Goal: Task Accomplishment & Management: Complete application form

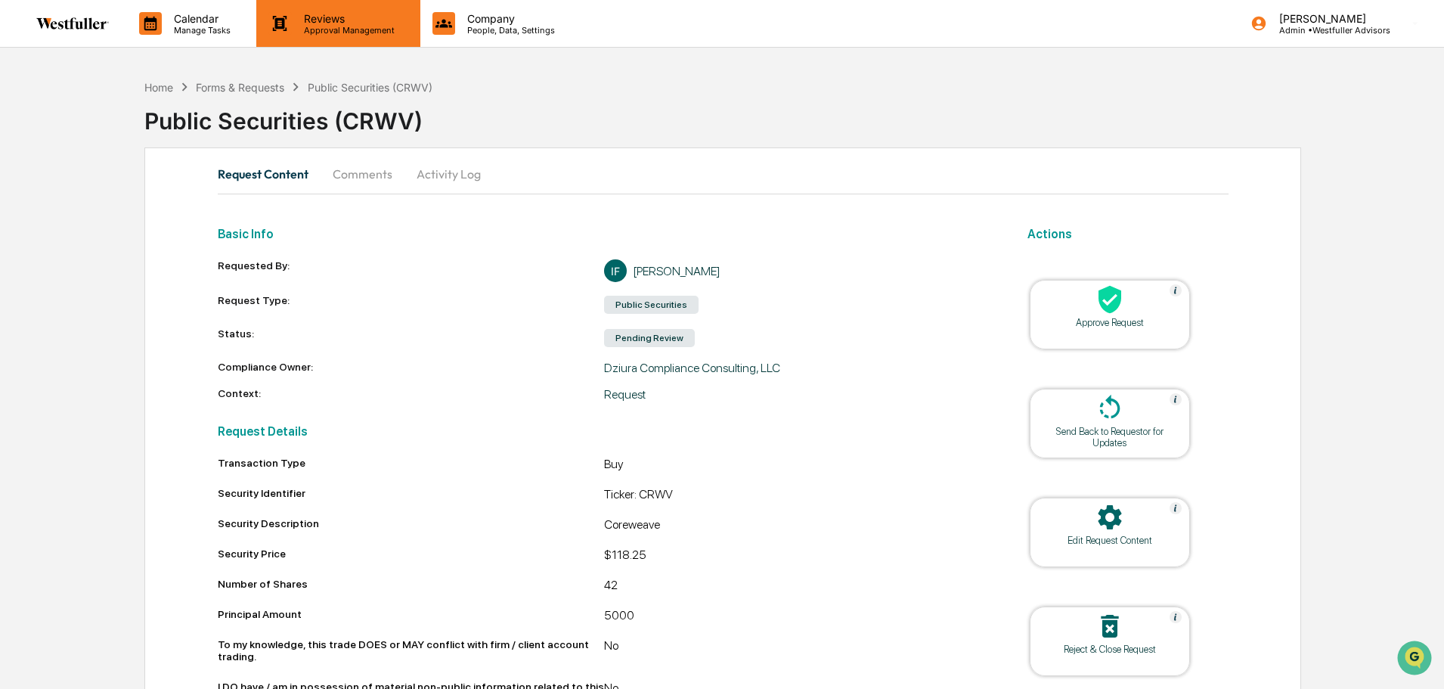
click at [343, 18] on p "Reviews" at bounding box center [347, 18] width 110 height 13
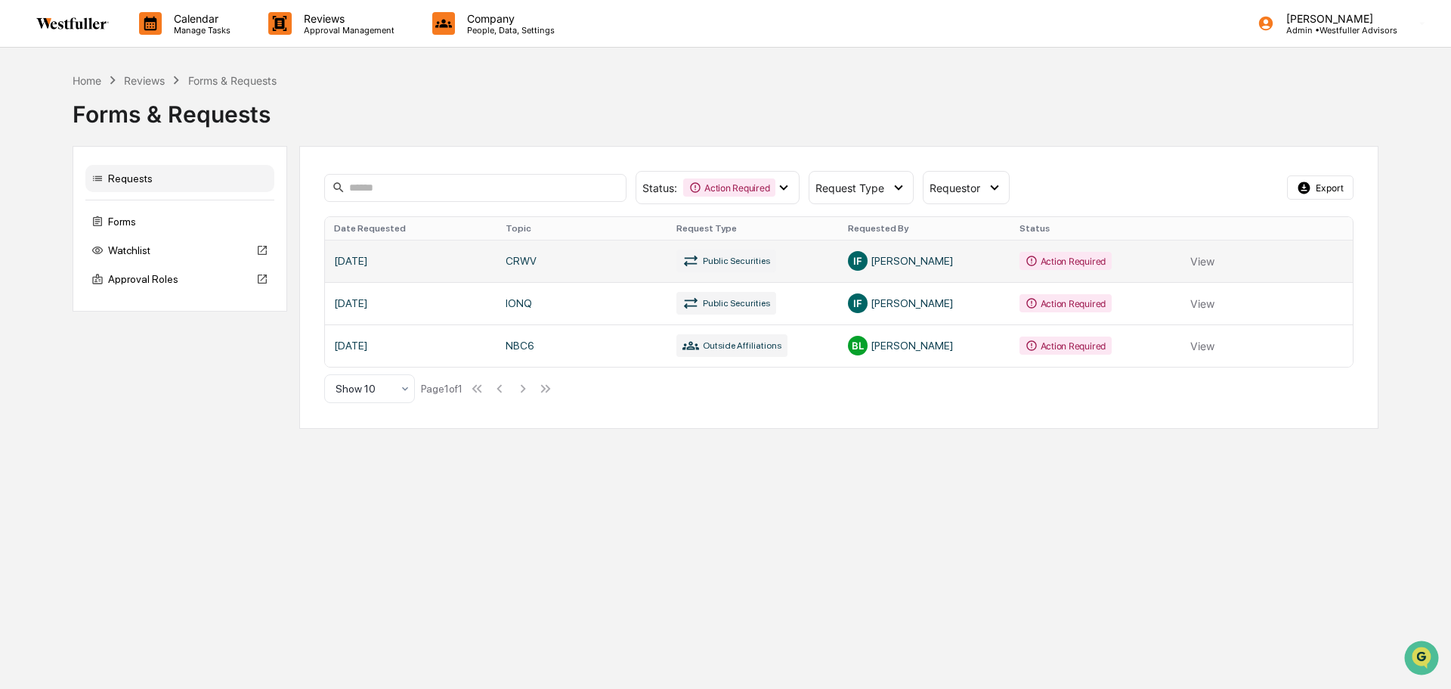
click at [610, 259] on link at bounding box center [839, 261] width 1028 height 42
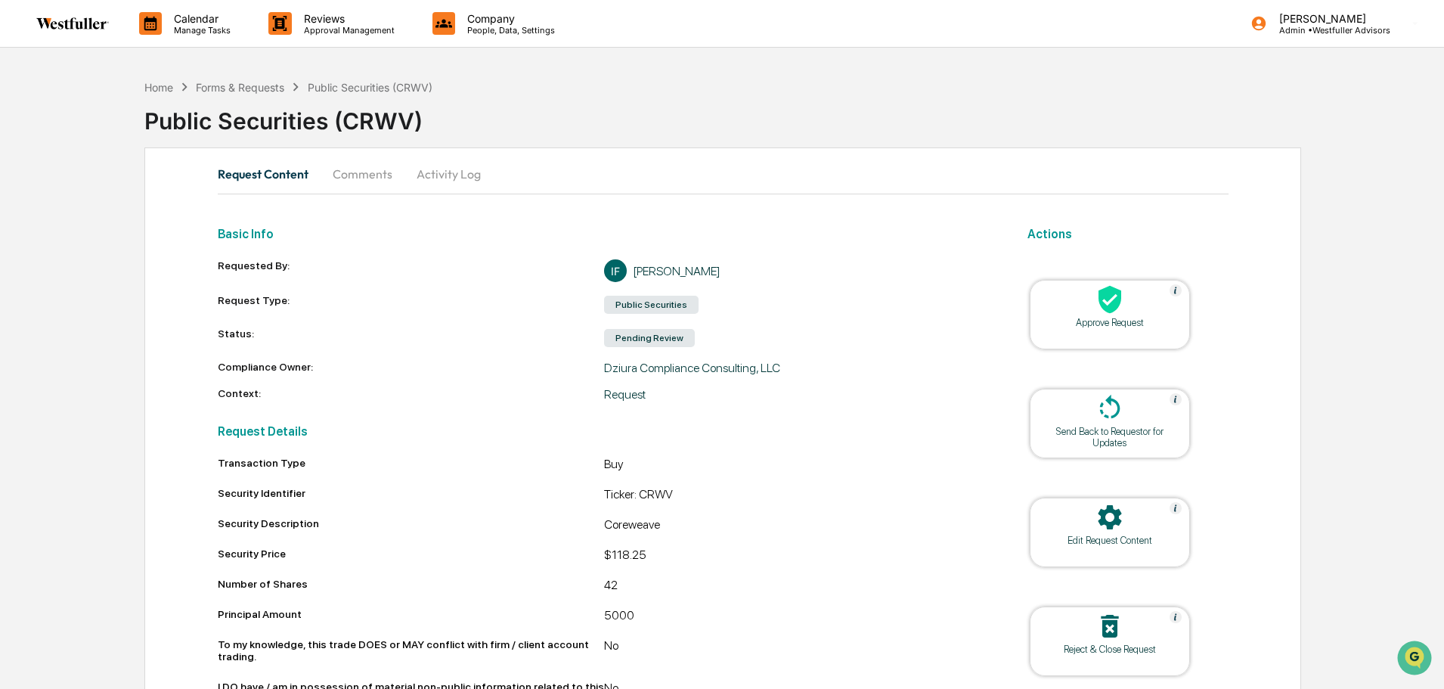
click at [1105, 314] on icon at bounding box center [1110, 299] width 30 height 30
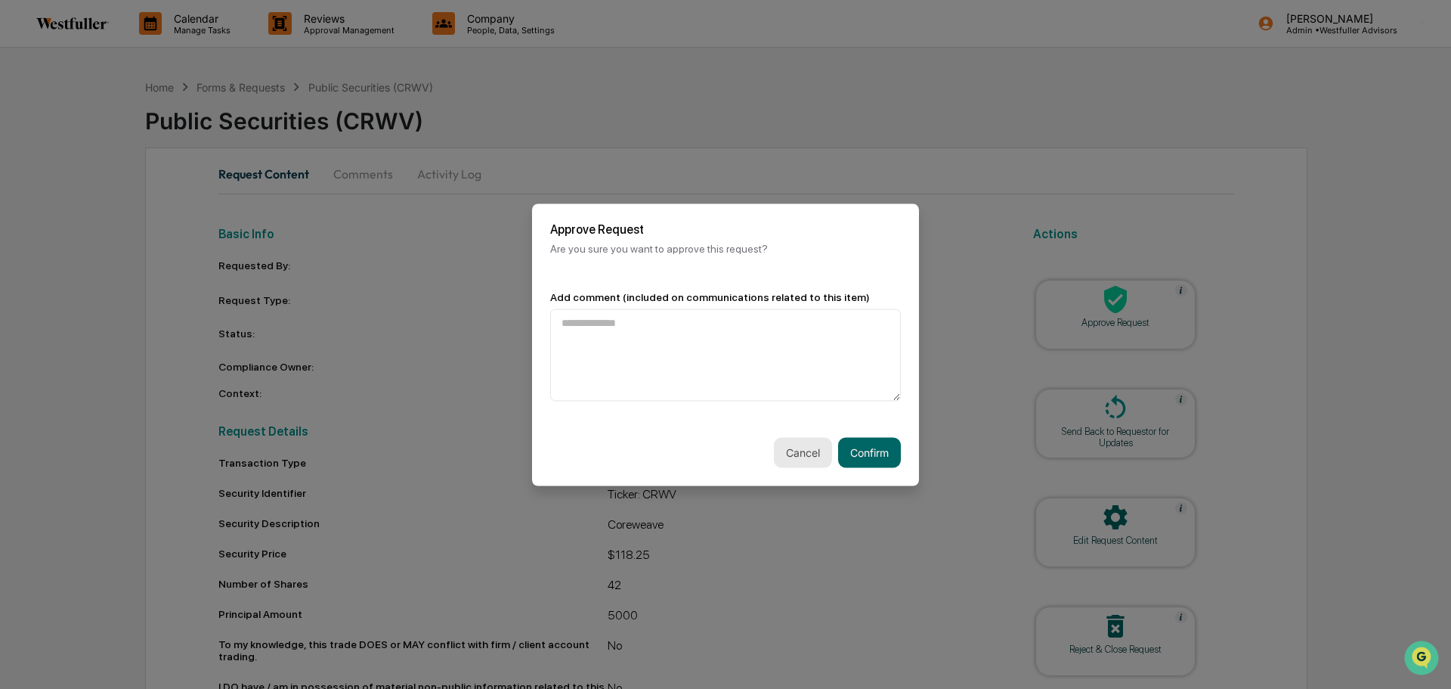
click at [798, 451] on button "Cancel" at bounding box center [803, 452] width 58 height 30
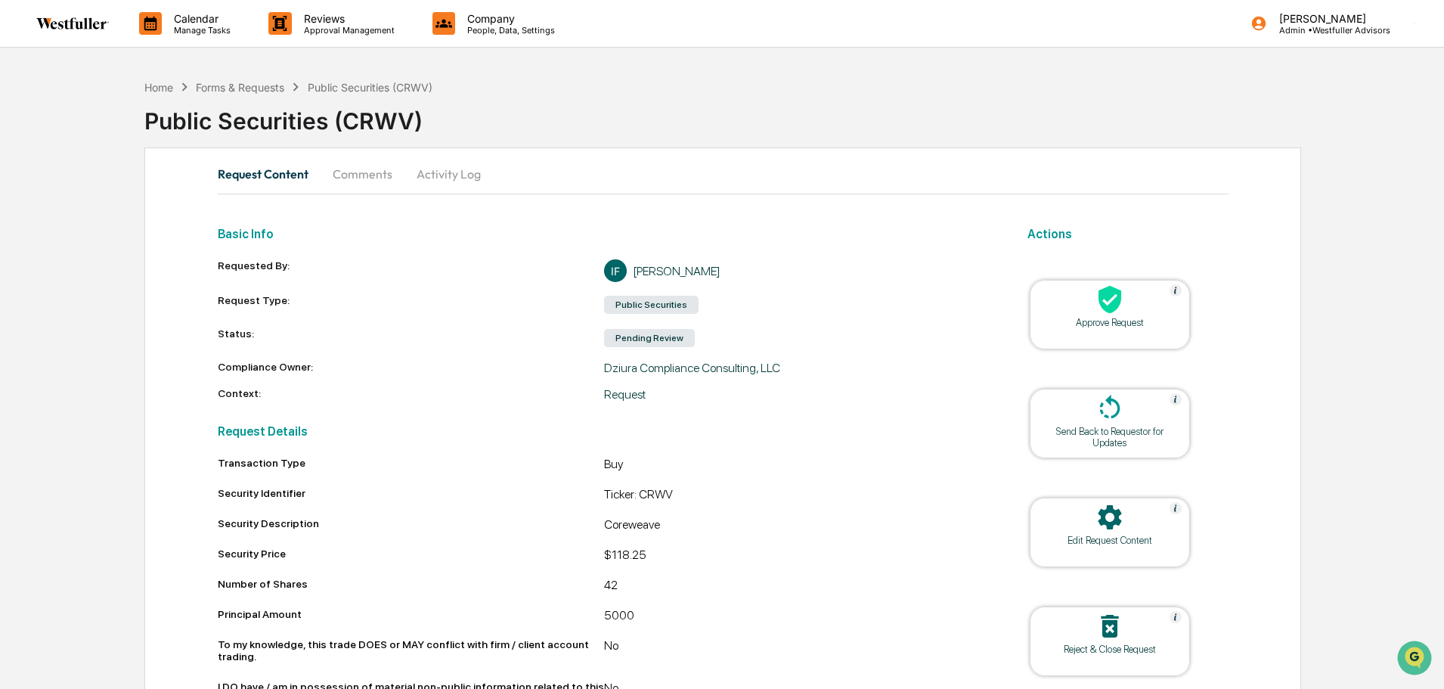
click at [271, 79] on div "Home Forms & Requests Public Securities (CRWV)" at bounding box center [288, 87] width 288 height 17
click at [266, 90] on div "Forms & Requests" at bounding box center [240, 87] width 88 height 13
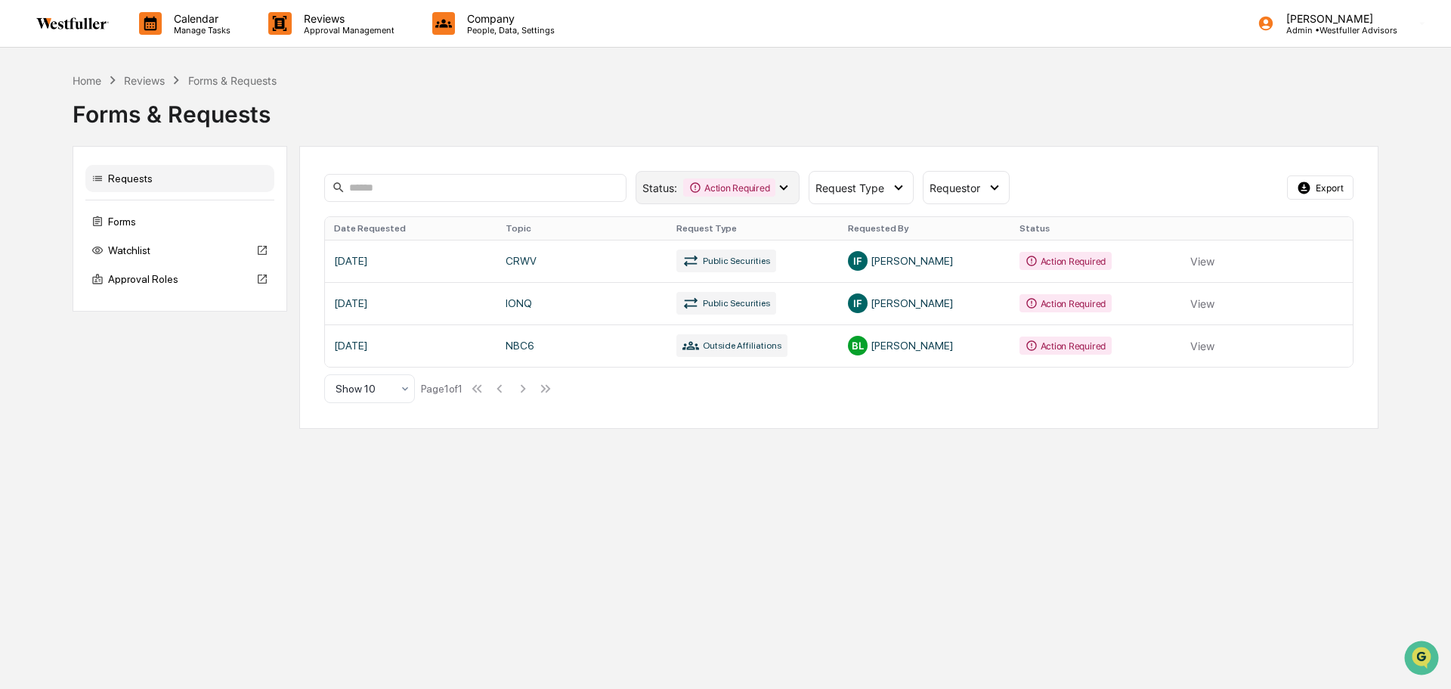
click at [695, 196] on div "Action Required" at bounding box center [729, 187] width 92 height 18
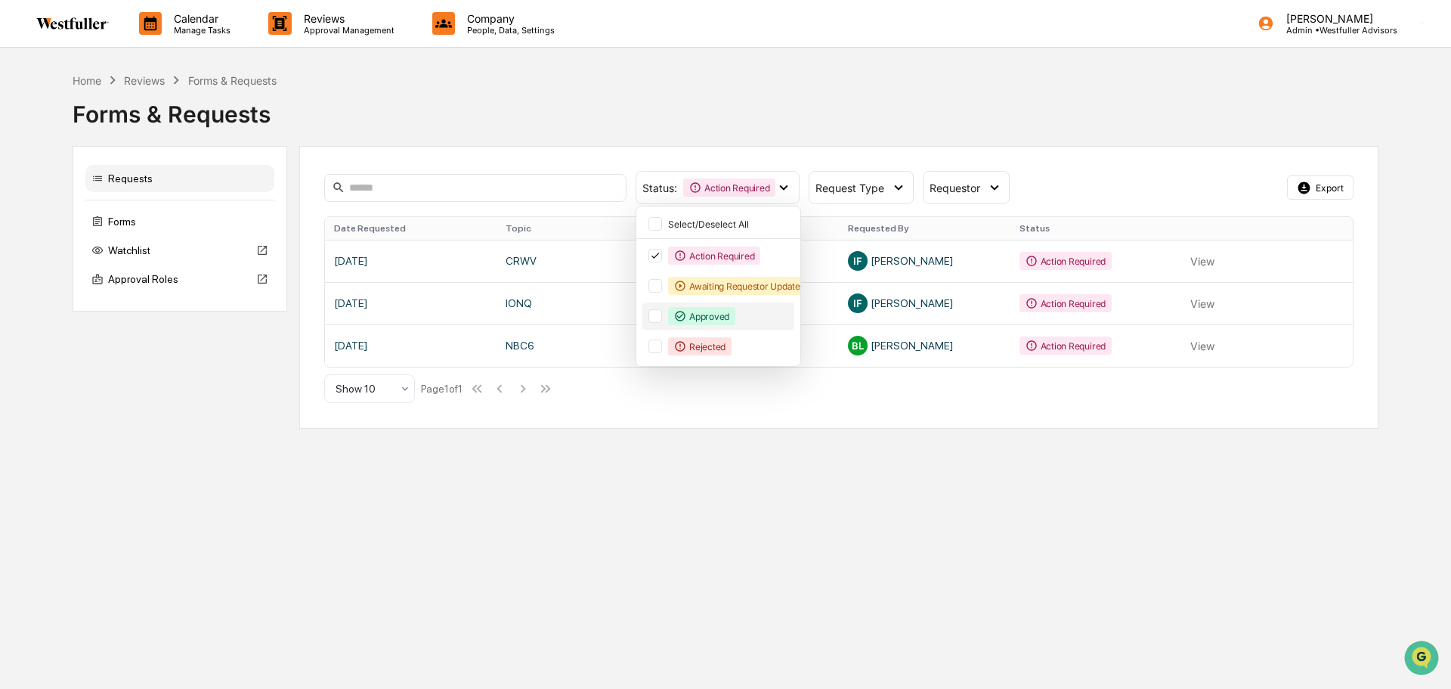
click at [703, 316] on div "Approved" at bounding box center [701, 316] width 67 height 18
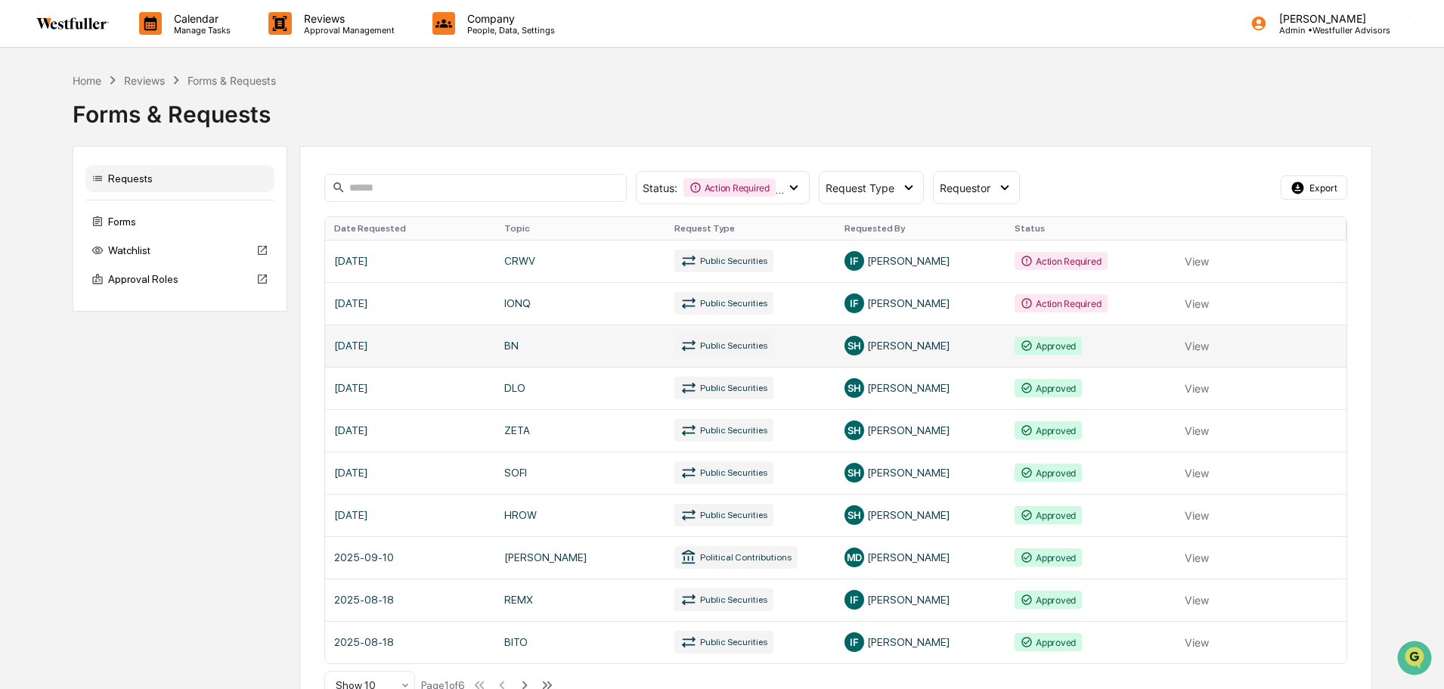
click at [920, 347] on link at bounding box center [835, 345] width 1021 height 42
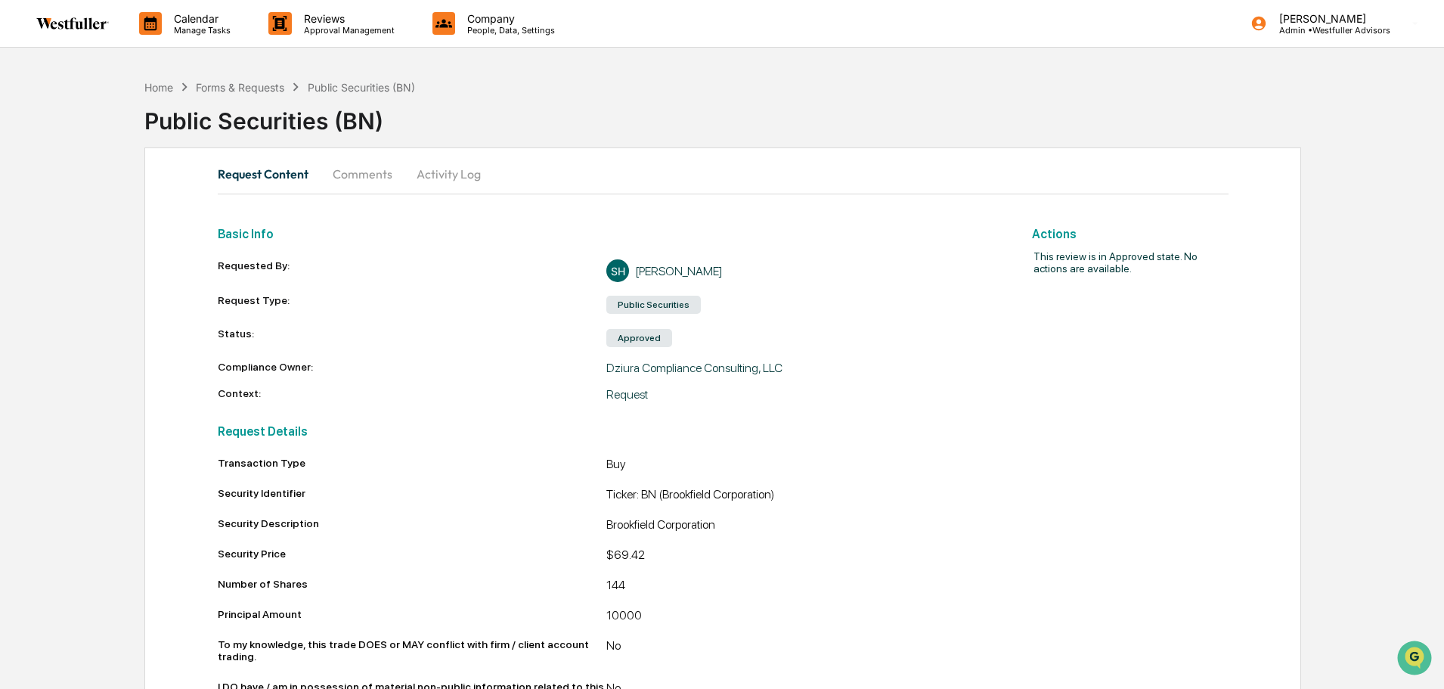
click at [389, 174] on button "Comments" at bounding box center [363, 174] width 84 height 36
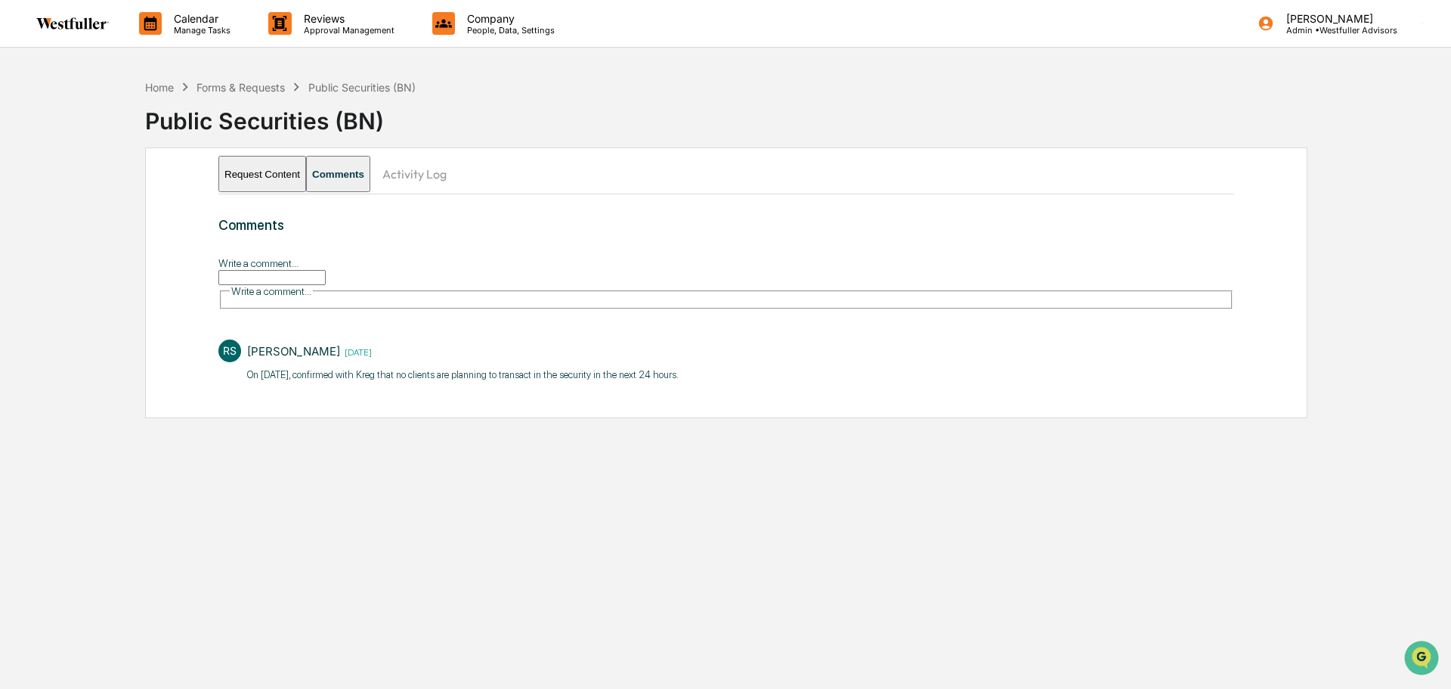
drag, startPoint x: 702, startPoint y: 358, endPoint x: 241, endPoint y: 366, distance: 460.4
click at [241, 366] on div "RS [PERSON_NAME] [DATE] On [DATE], confirmed with [PERSON_NAME] that no clients…" at bounding box center [726, 360] width 1016 height 56
copy p "On [DATE], confirmed with Kreg that no clients are planning to transact in the …"
click at [262, 85] on div "Forms & Requests" at bounding box center [241, 87] width 88 height 13
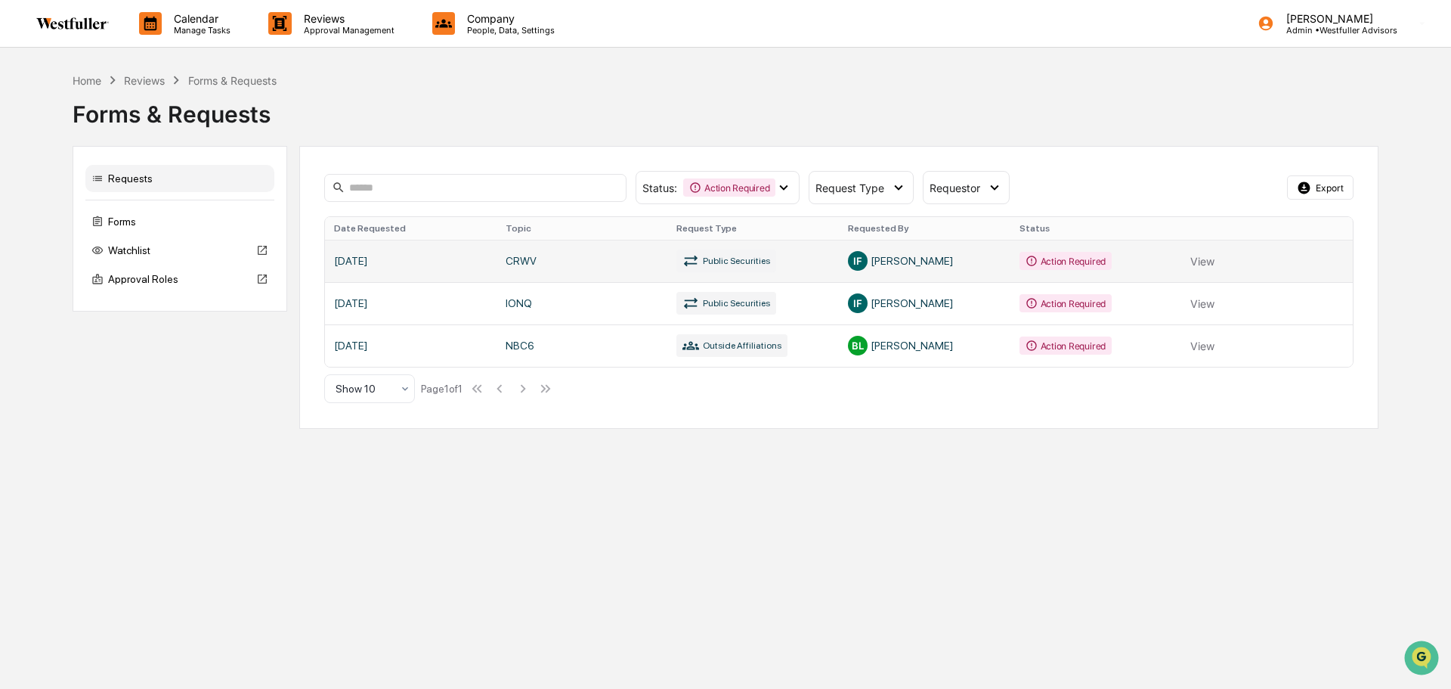
click at [618, 254] on link at bounding box center [839, 261] width 1028 height 42
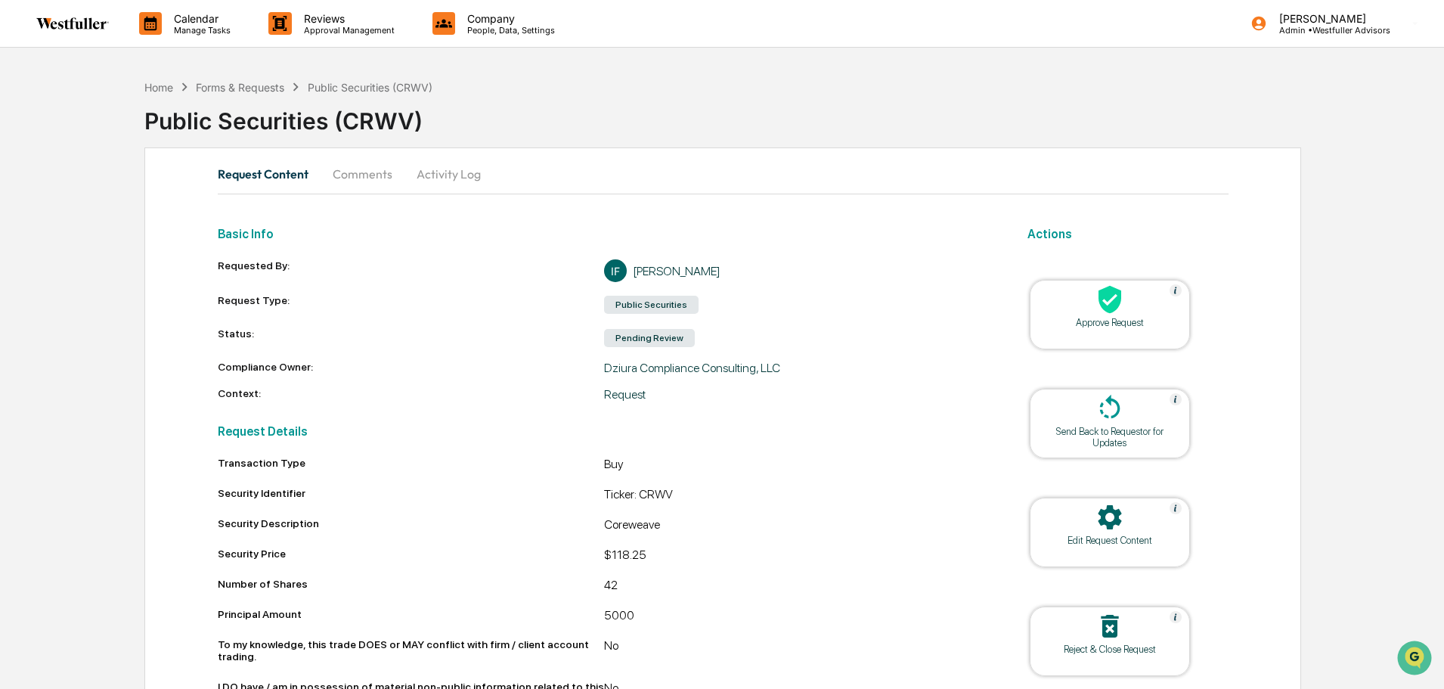
click at [367, 182] on button "Comments" at bounding box center [363, 174] width 84 height 36
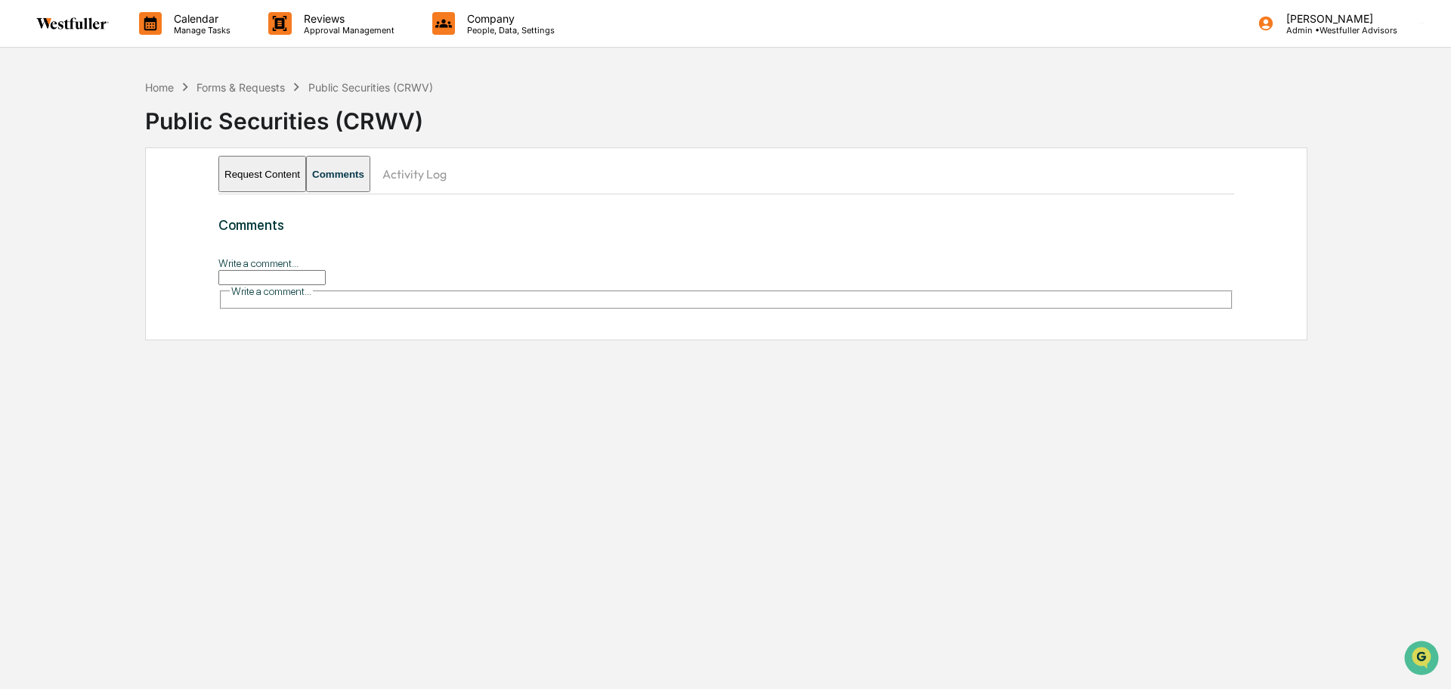
click at [288, 170] on button "Request Content" at bounding box center [262, 174] width 88 height 36
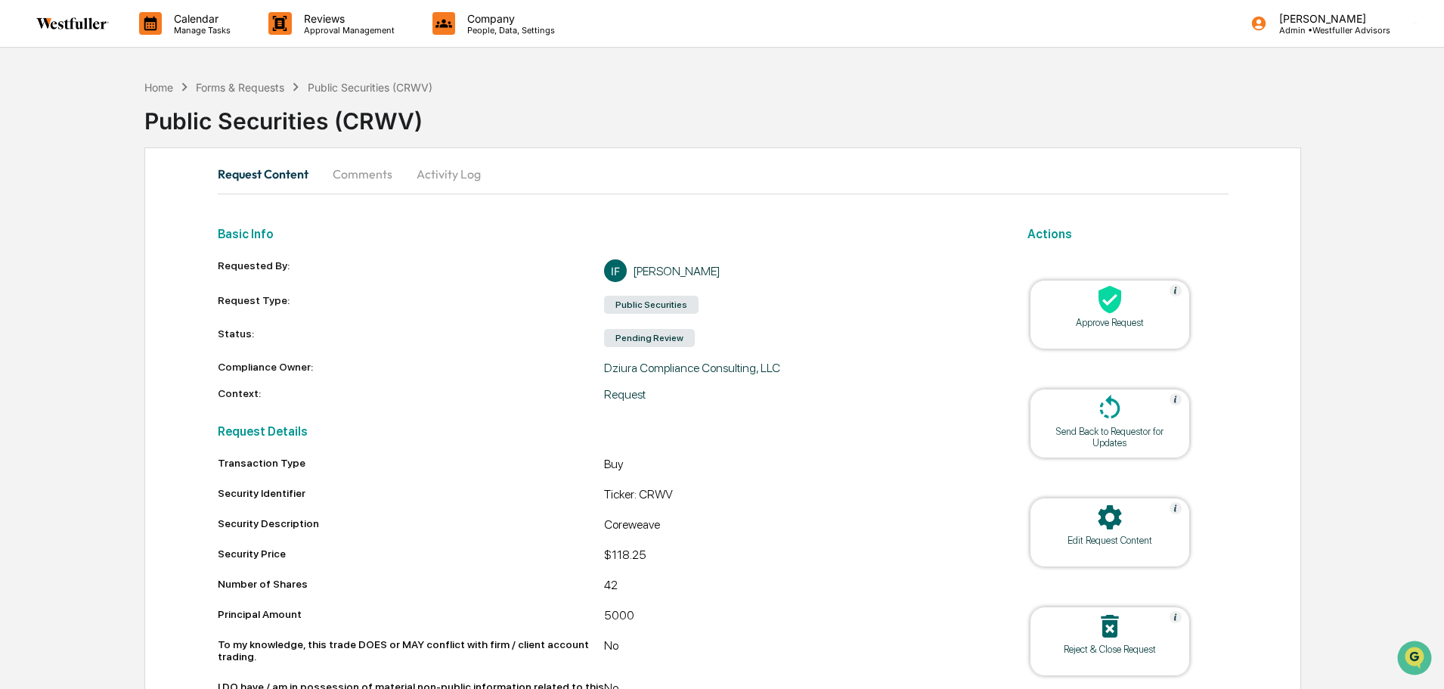
click at [370, 172] on button "Comments" at bounding box center [363, 174] width 84 height 36
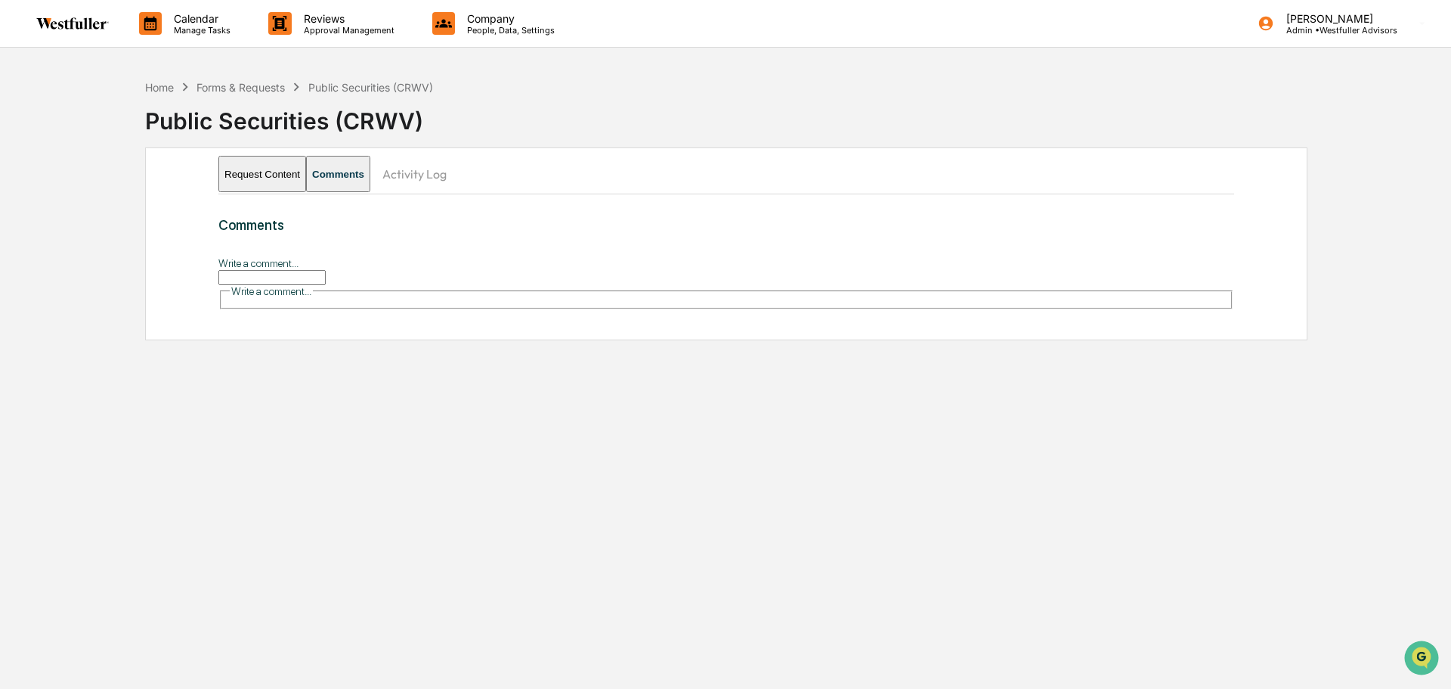
click at [326, 274] on input "Write a comment..." at bounding box center [271, 277] width 107 height 15
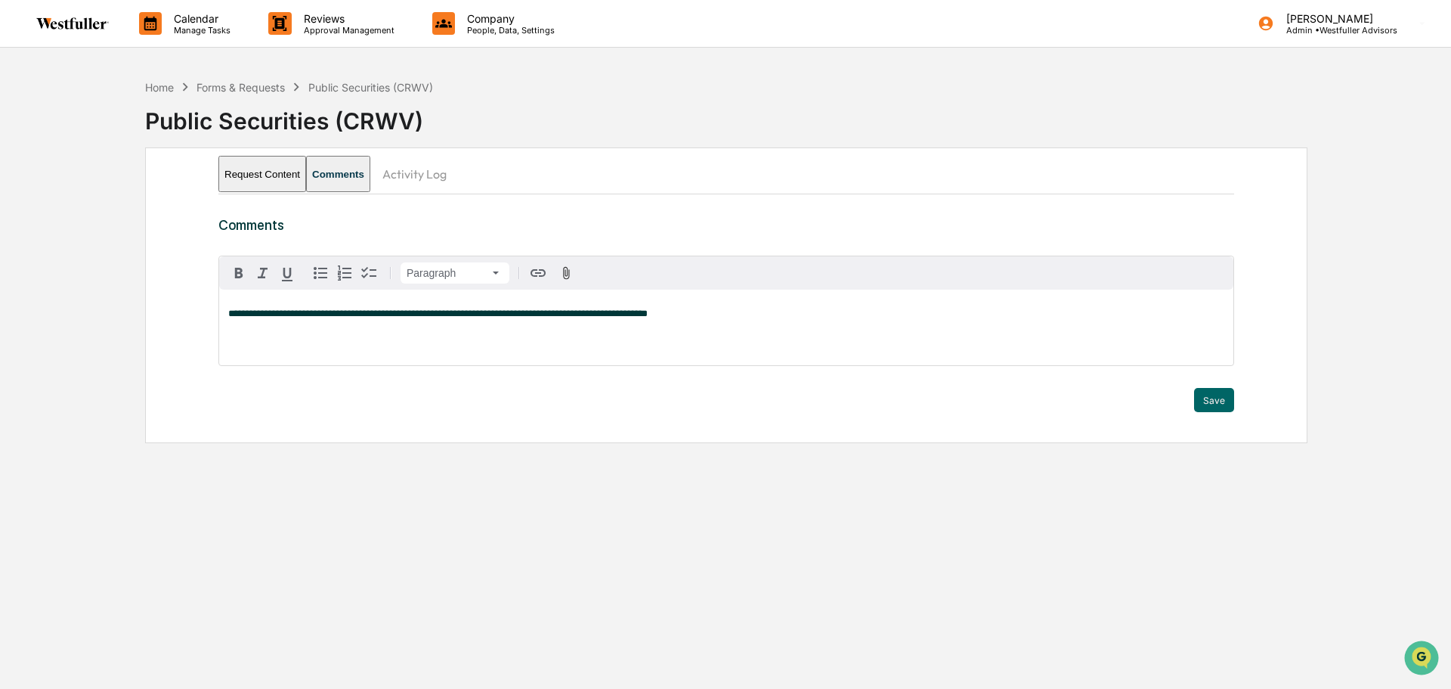
click at [262, 311] on span "**********" at bounding box center [438, 313] width 420 height 10
copy span "**********"
click at [1219, 397] on button "Save" at bounding box center [1214, 400] width 40 height 24
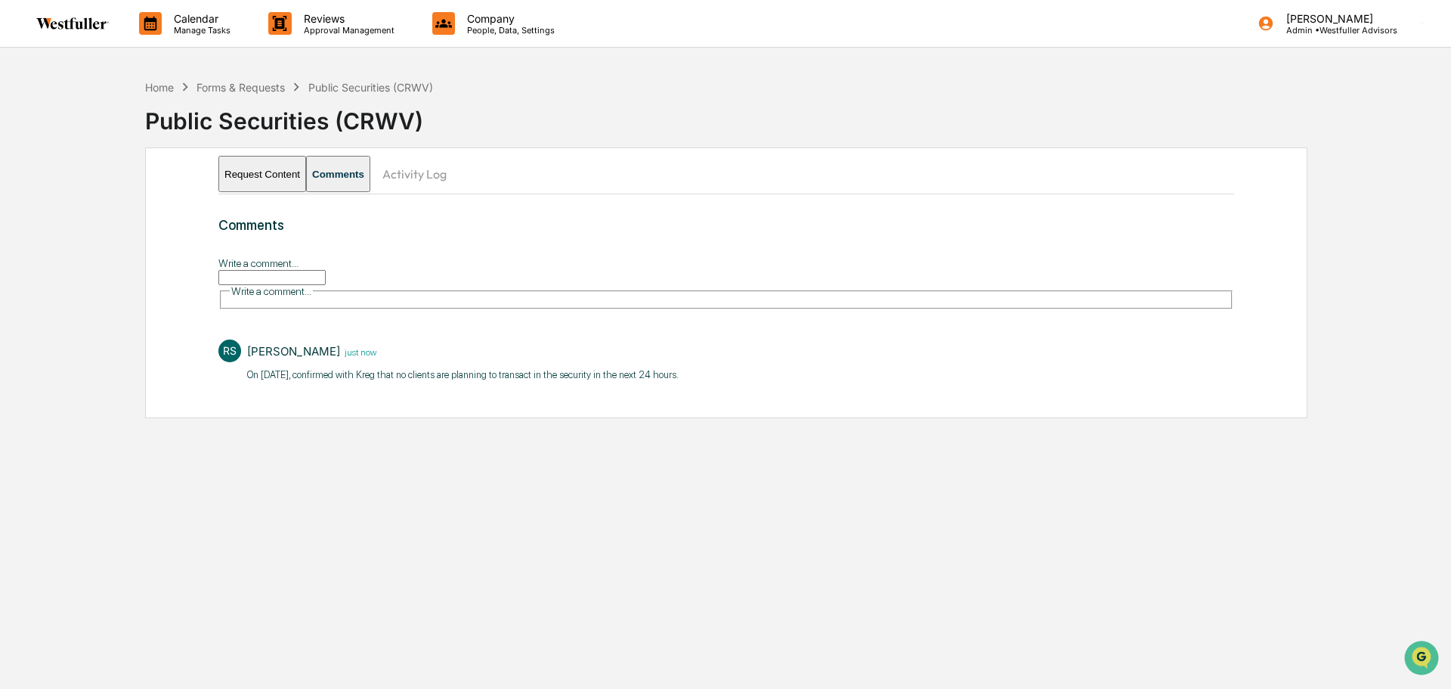
click at [271, 171] on button "Request Content" at bounding box center [262, 174] width 88 height 36
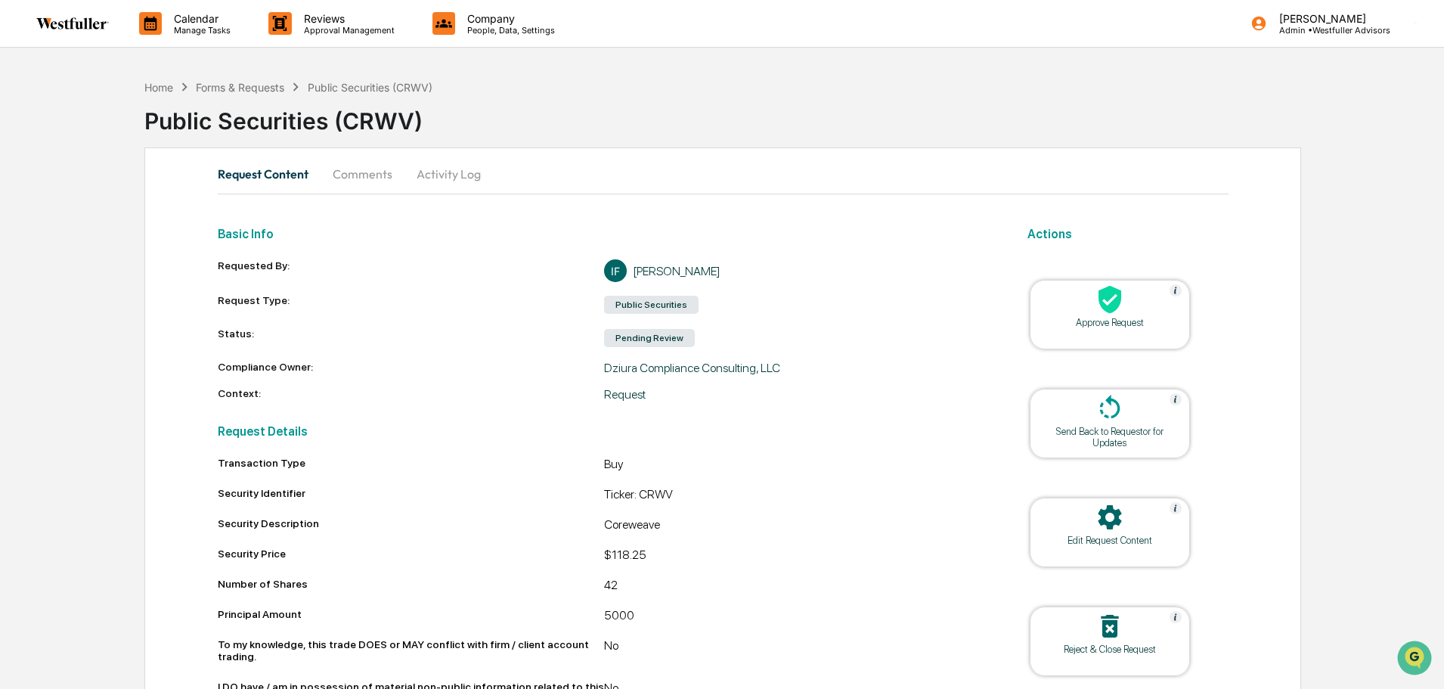
click at [1164, 296] on div at bounding box center [1109, 300] width 151 height 33
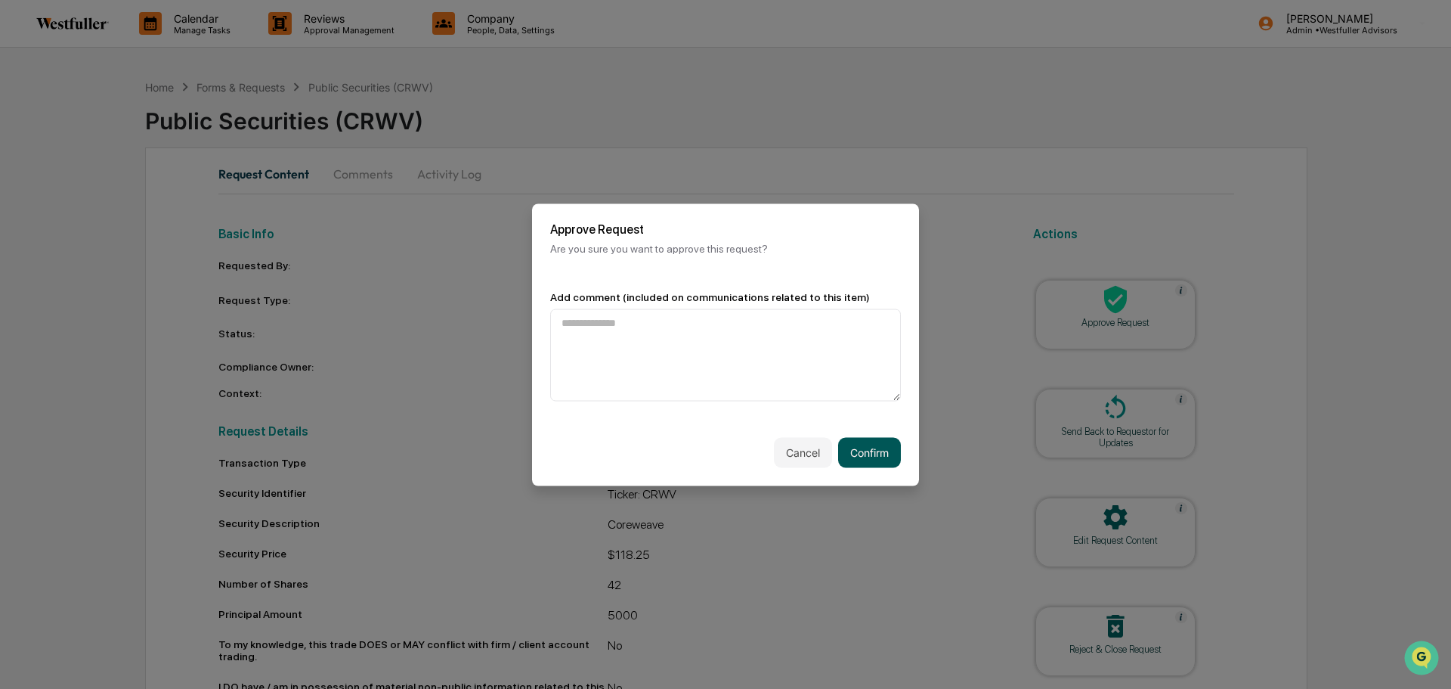
click at [864, 449] on button "Confirm" at bounding box center [869, 452] width 63 height 30
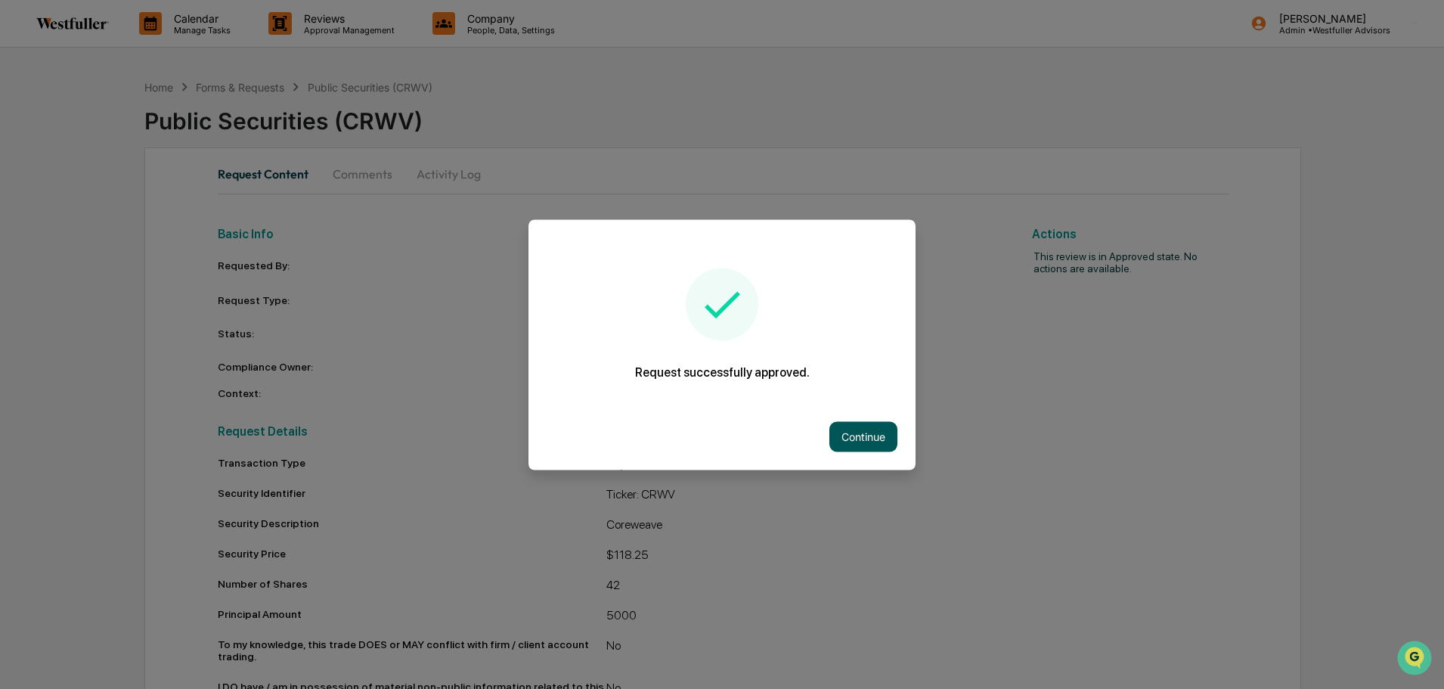
click at [879, 441] on button "Continue" at bounding box center [863, 436] width 68 height 30
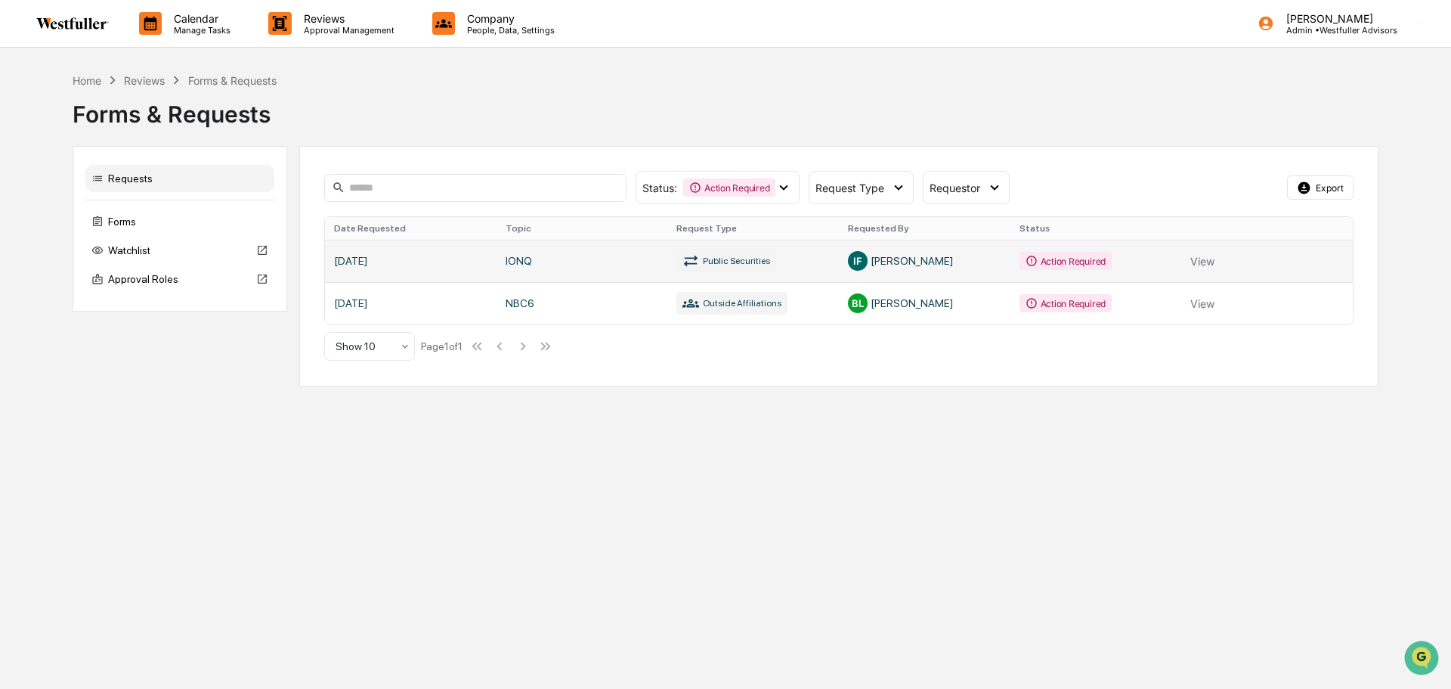
click at [937, 259] on link at bounding box center [839, 261] width 1028 height 42
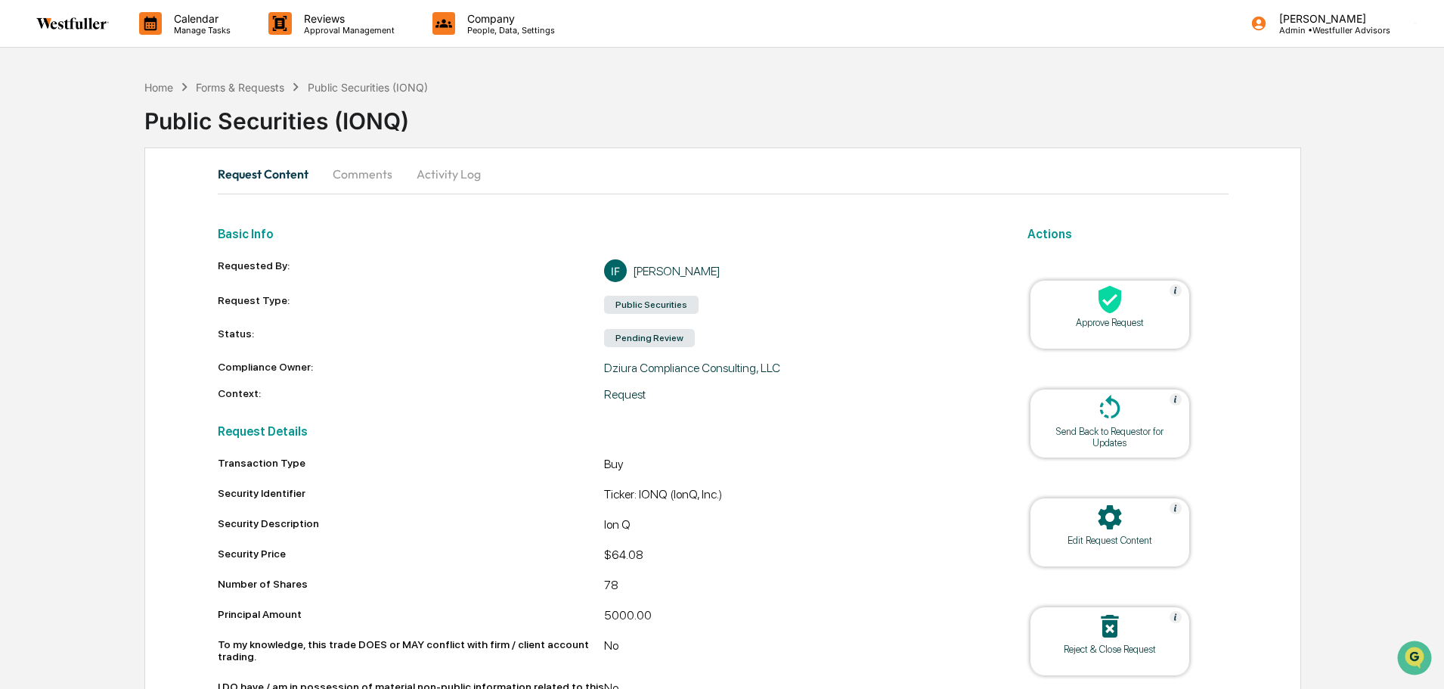
click at [344, 179] on button "Comments" at bounding box center [363, 174] width 84 height 36
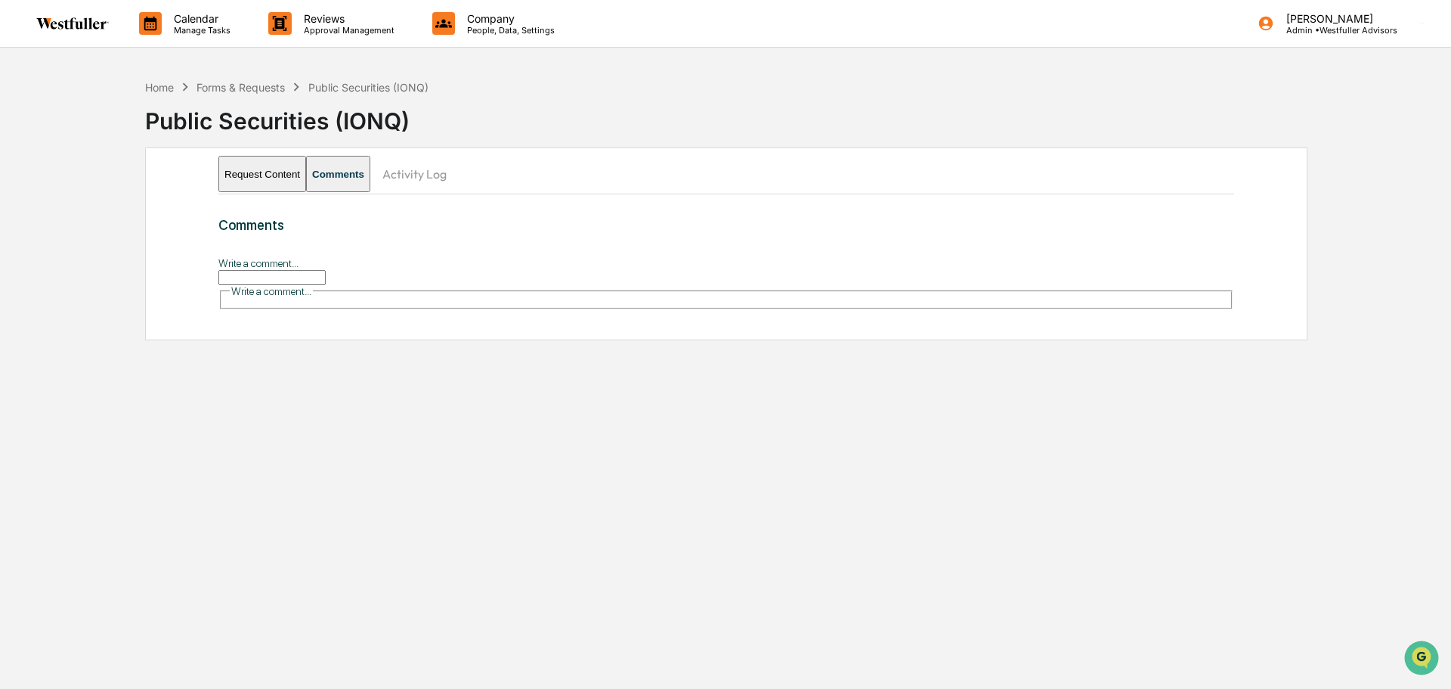
click at [326, 270] on input "Write a comment..." at bounding box center [271, 277] width 107 height 15
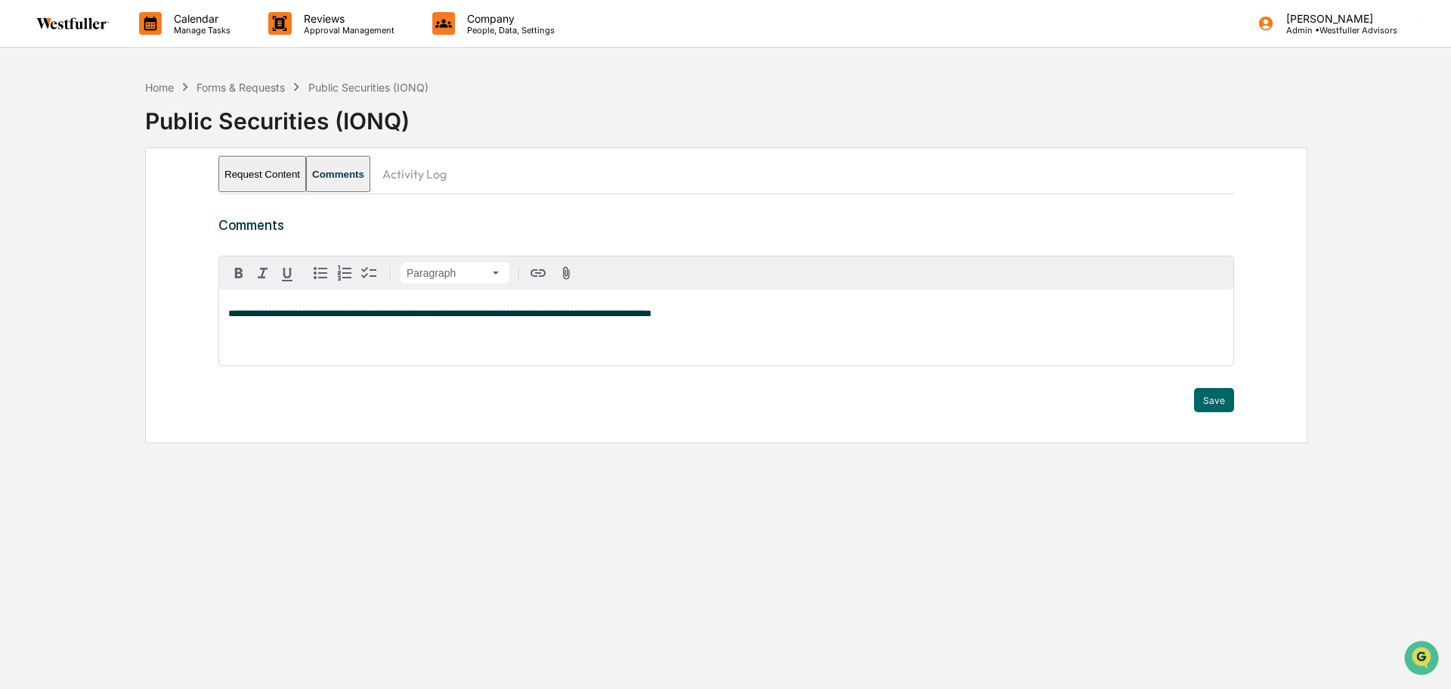
click at [798, 313] on p "**********" at bounding box center [726, 313] width 996 height 11
click at [1215, 394] on button "Save" at bounding box center [1214, 400] width 40 height 24
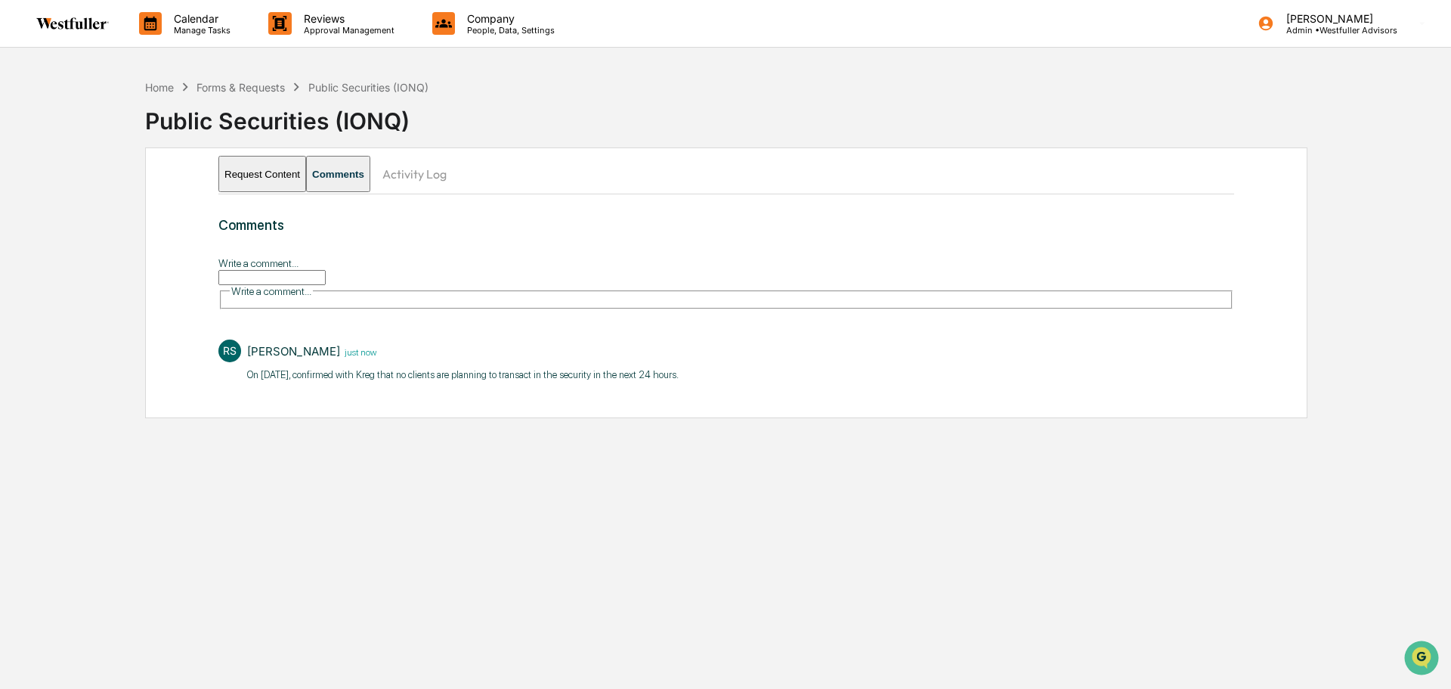
click at [294, 177] on button "Request Content" at bounding box center [262, 174] width 88 height 36
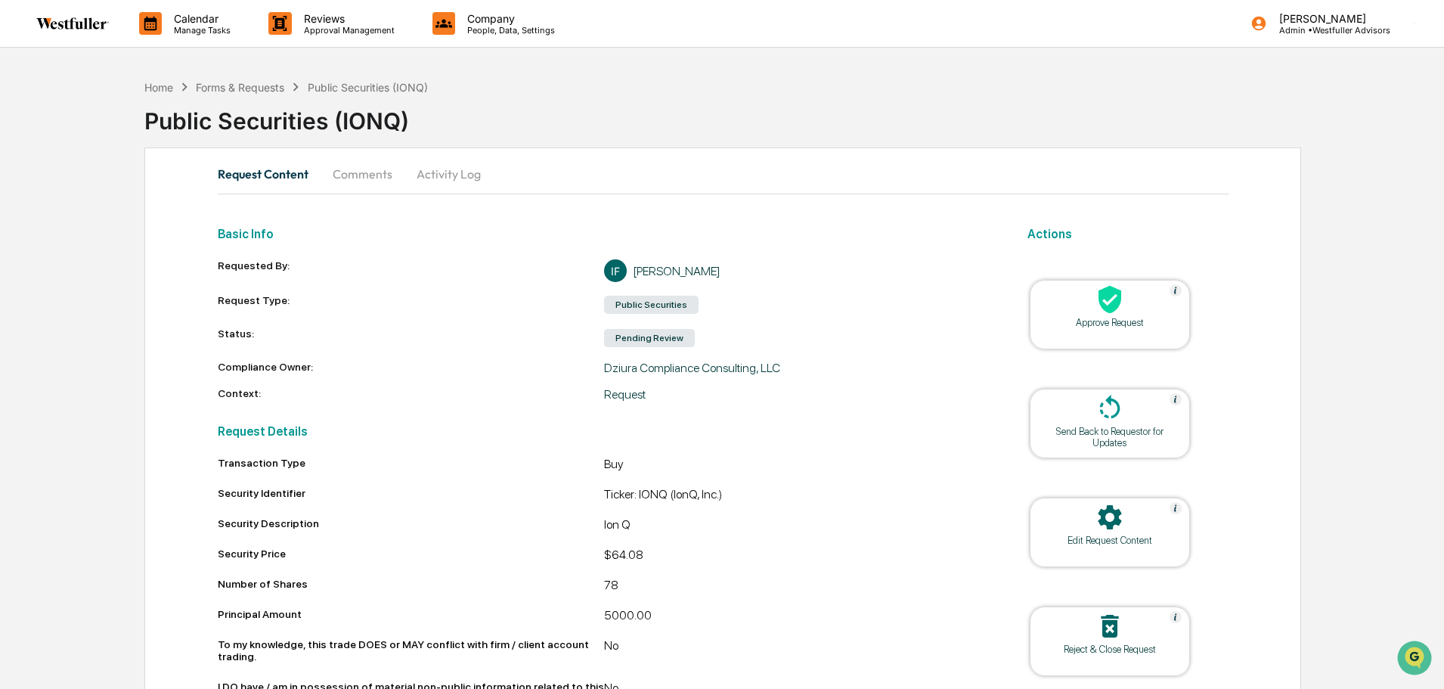
click at [1061, 298] on div at bounding box center [1109, 300] width 151 height 33
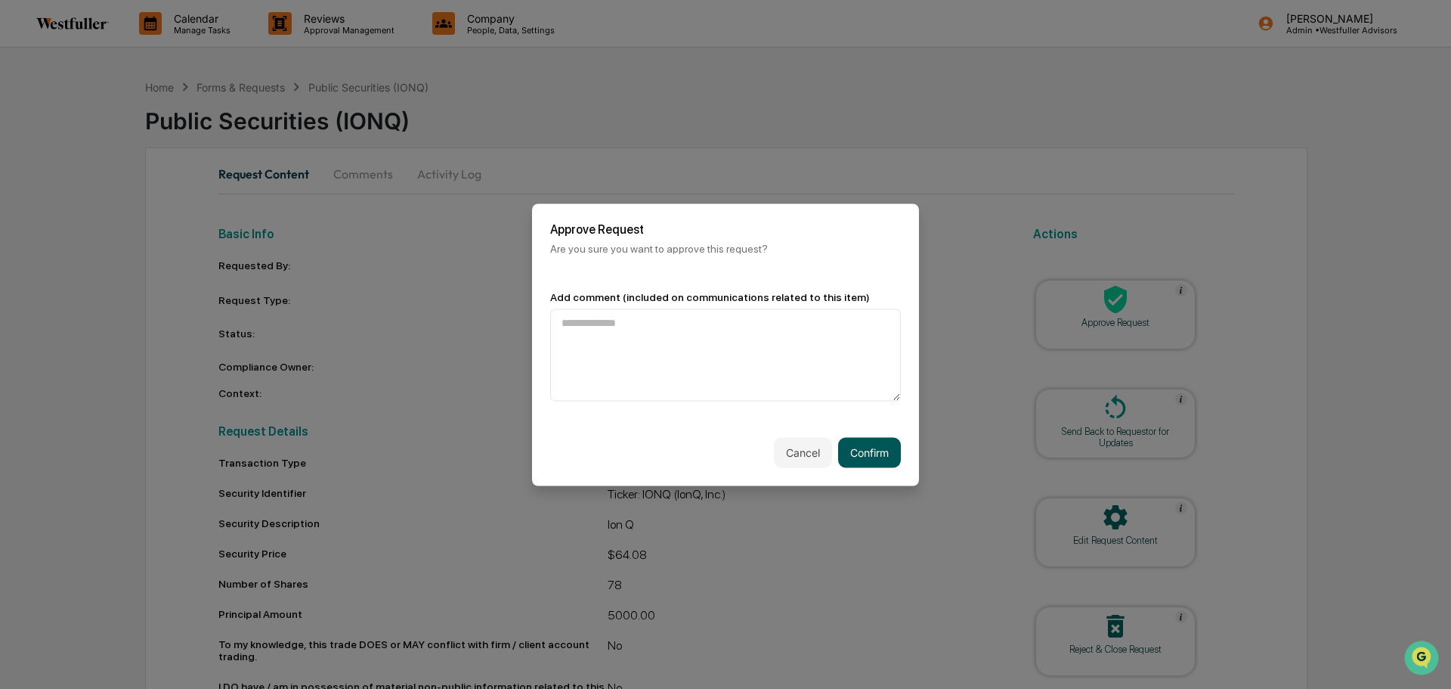
click at [870, 452] on button "Confirm" at bounding box center [869, 452] width 63 height 30
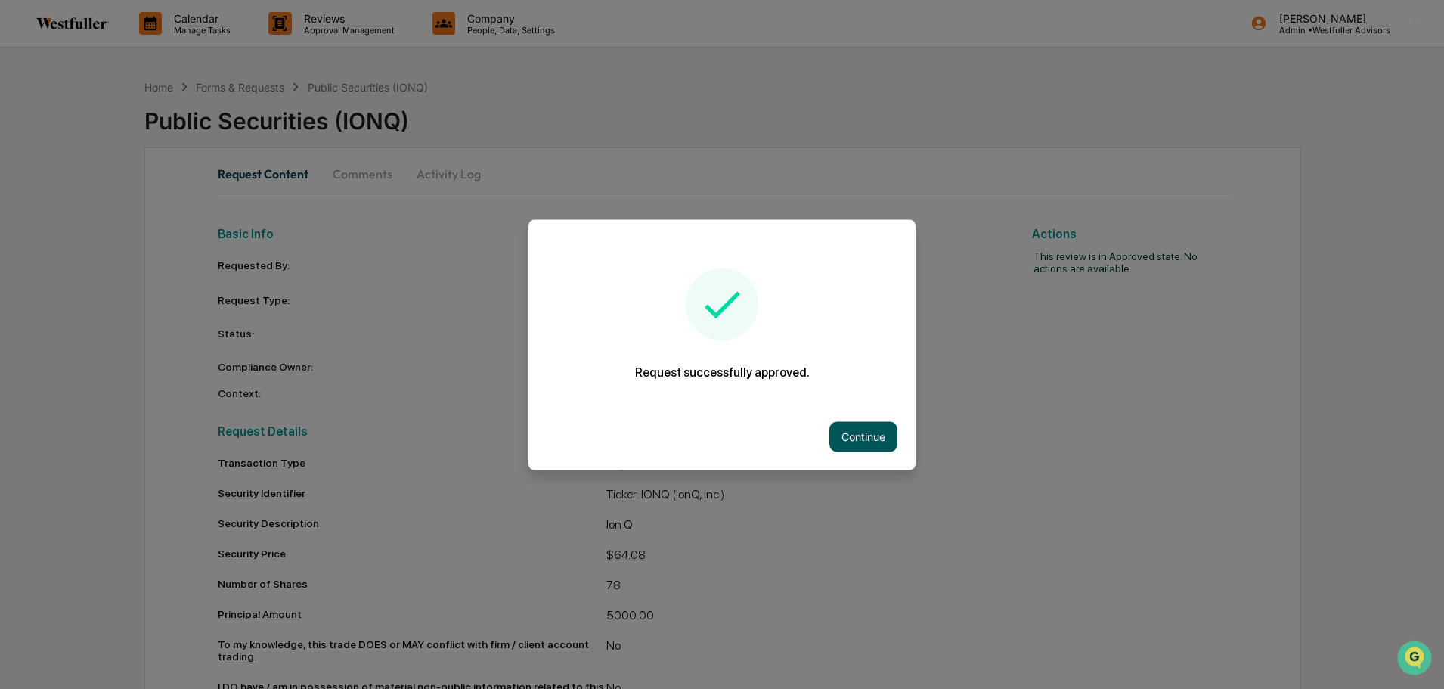
click at [865, 428] on button "Continue" at bounding box center [863, 436] width 68 height 30
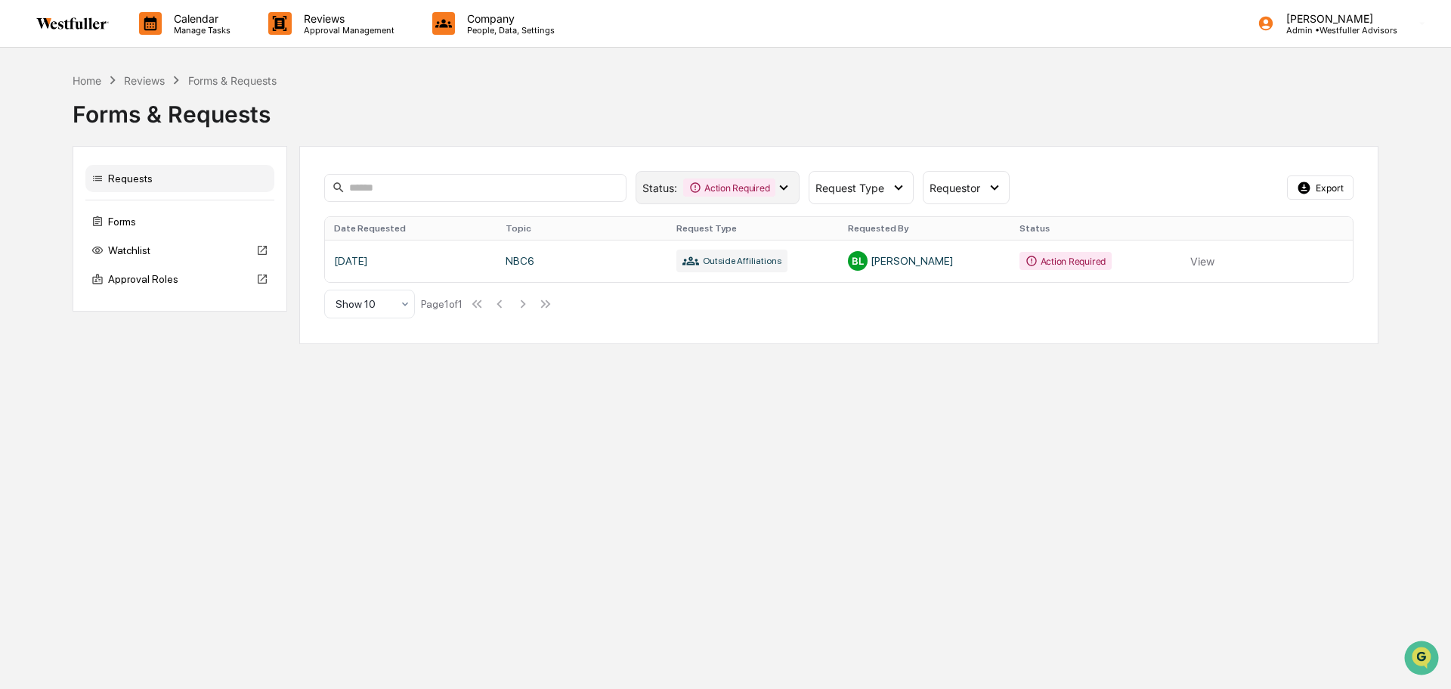
click at [764, 181] on div "Action Required" at bounding box center [729, 187] width 92 height 18
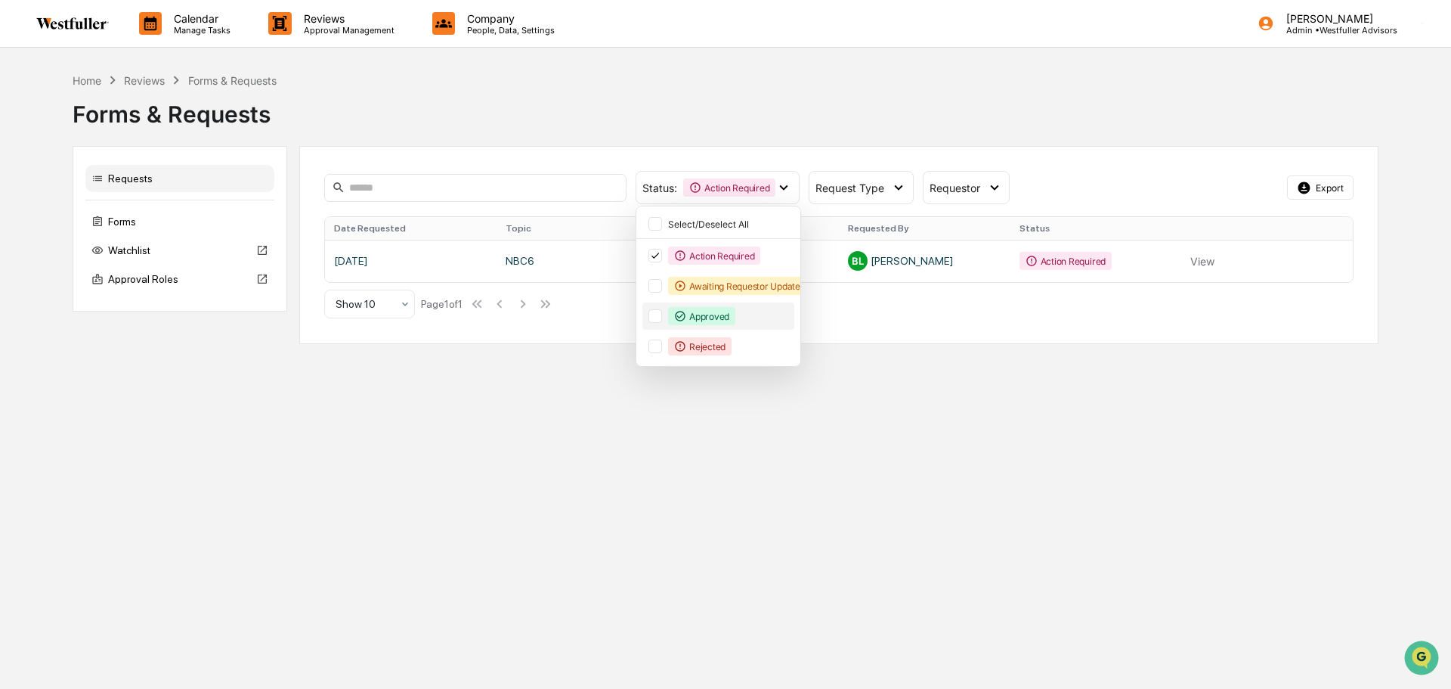
click at [739, 307] on div "Approved" at bounding box center [729, 316] width 123 height 18
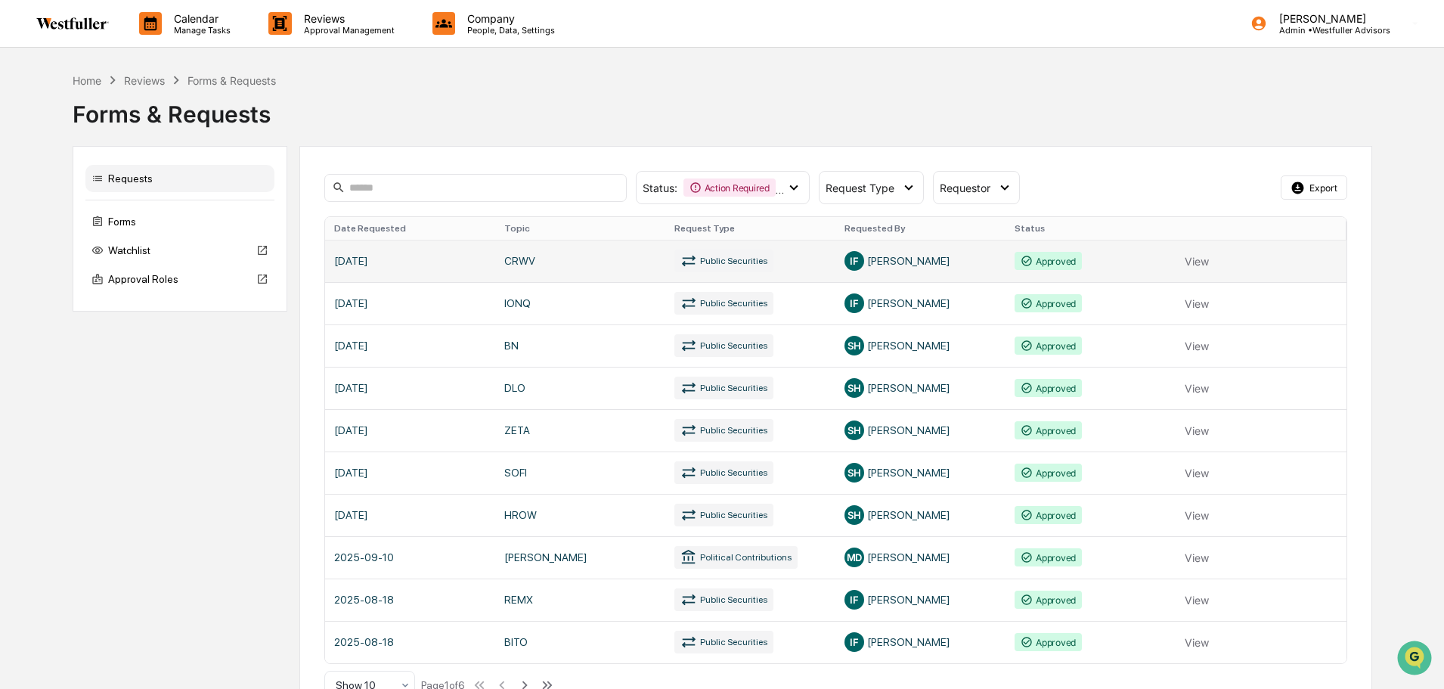
click at [647, 264] on link at bounding box center [835, 261] width 1021 height 42
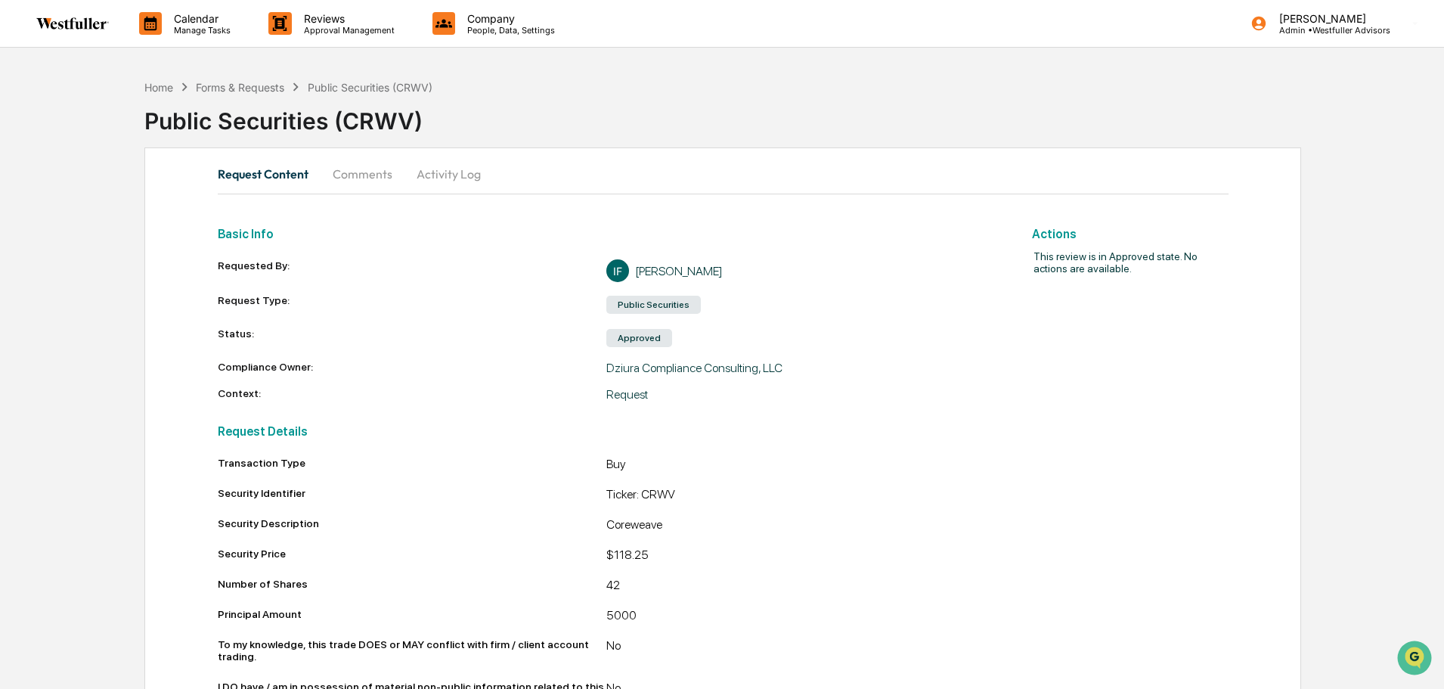
click at [358, 175] on button "Comments" at bounding box center [363, 174] width 84 height 36
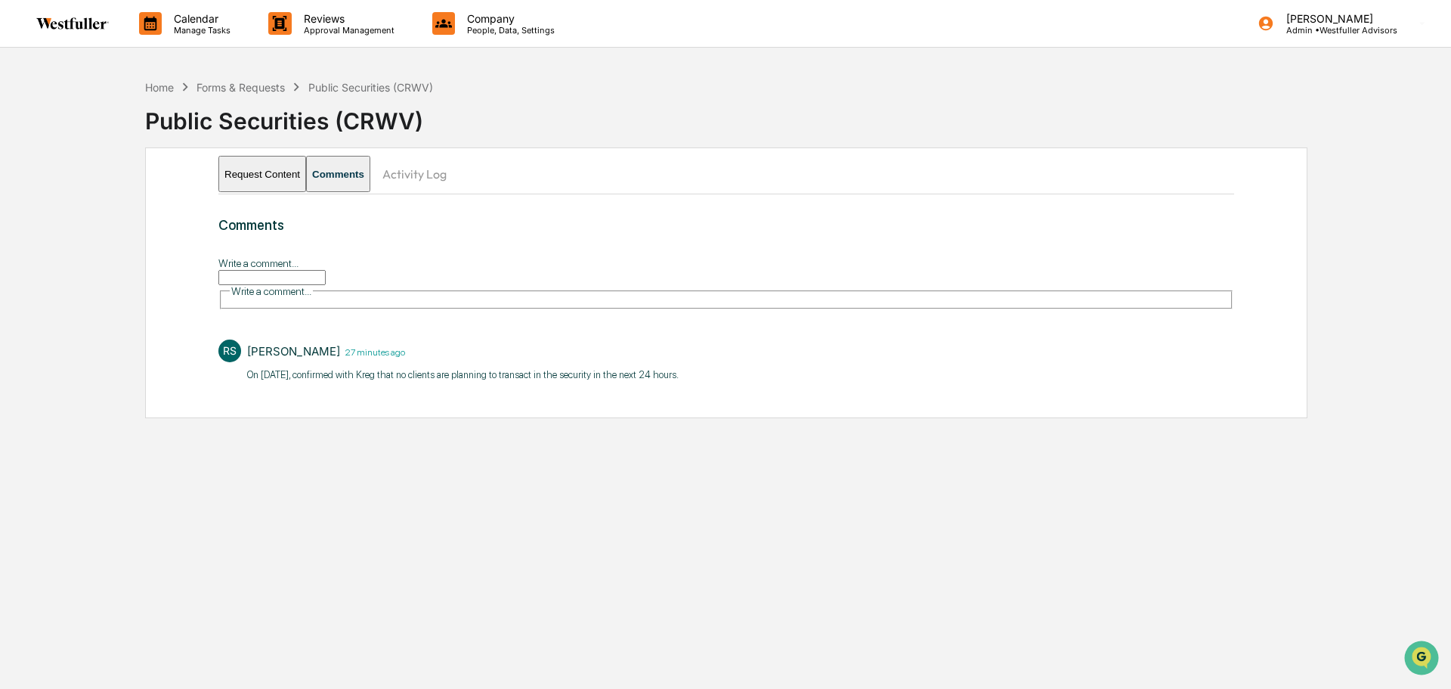
click at [265, 168] on button "Request Content" at bounding box center [262, 174] width 88 height 36
